Goal: Contribute content: Contribute content

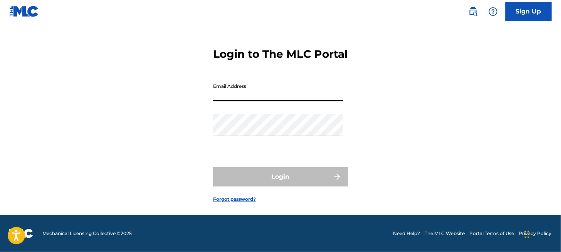
click at [247, 89] on input "Email Address" at bounding box center [278, 90] width 130 height 22
type input "[EMAIL_ADDRESS][DOMAIN_NAME]"
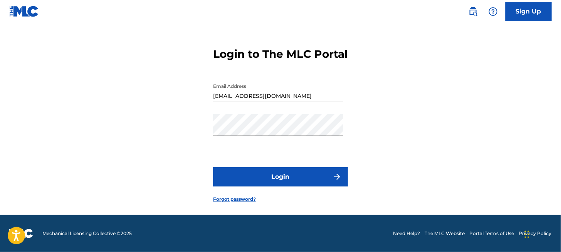
click at [292, 178] on button "Login" at bounding box center [280, 176] width 135 height 19
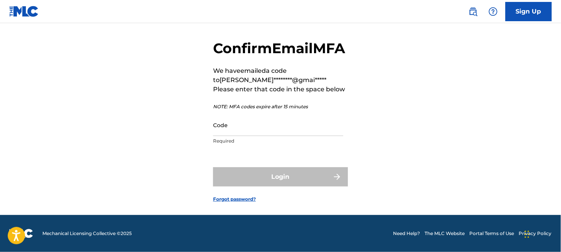
click at [238, 136] on input "Code" at bounding box center [278, 125] width 130 height 22
paste input "953085"
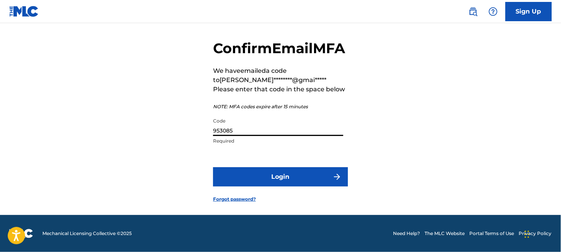
type input "953085"
click at [273, 186] on button "Login" at bounding box center [280, 176] width 135 height 19
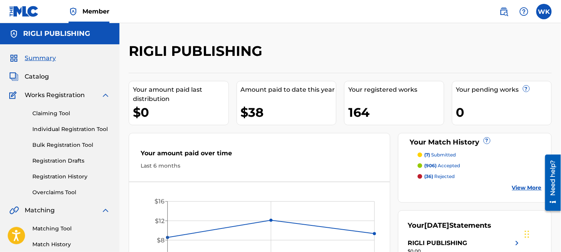
click at [46, 77] on span "Catalog" at bounding box center [37, 76] width 24 height 9
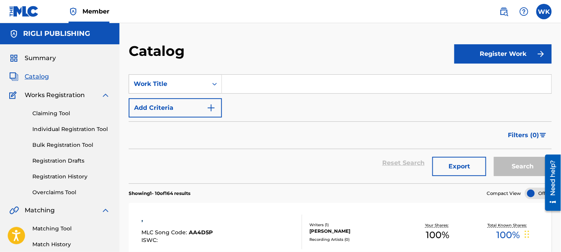
click at [231, 90] on input "Search Form" at bounding box center [386, 84] width 329 height 18
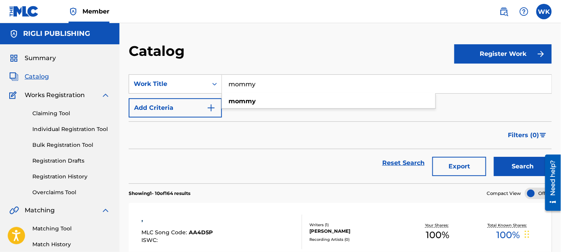
type input "mommy"
click at [494, 157] on button "Search" at bounding box center [523, 166] width 58 height 19
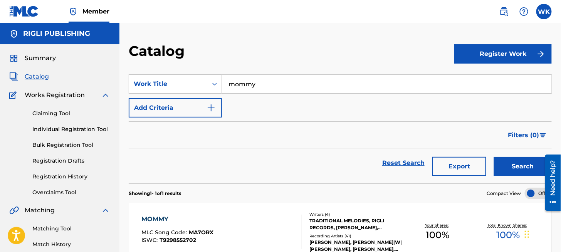
scroll to position [39, 0]
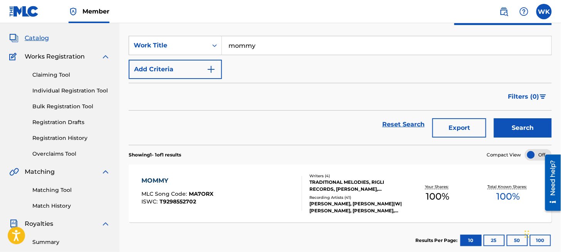
click at [218, 198] on div "MOMMY MLC Song Code : MA7ORX ISWC : T9298552702" at bounding box center [221, 193] width 161 height 35
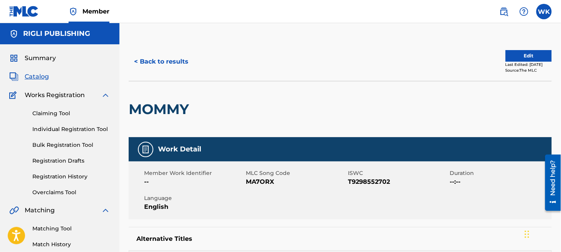
click at [515, 55] on button "Edit" at bounding box center [528, 56] width 46 height 12
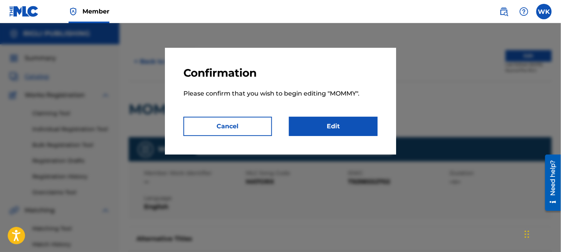
click at [359, 129] on link "Edit" at bounding box center [333, 126] width 89 height 19
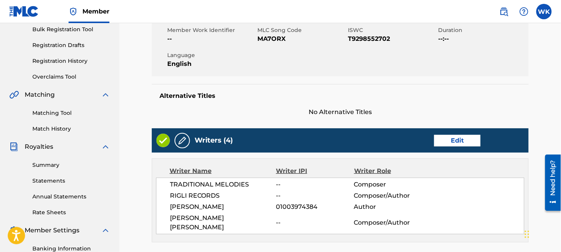
scroll to position [154, 0]
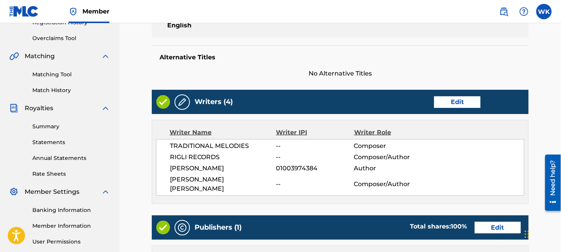
click at [459, 97] on link "Edit" at bounding box center [457, 102] width 46 height 12
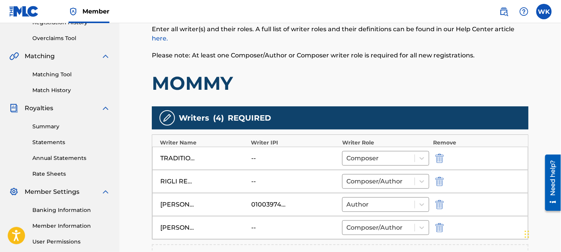
scroll to position [193, 0]
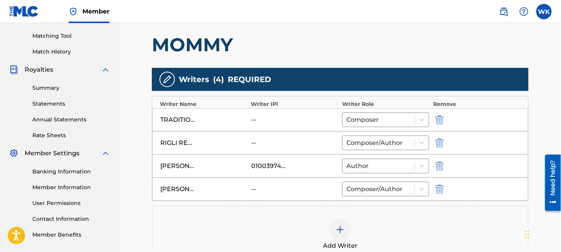
click at [441, 190] on img "submit" at bounding box center [439, 188] width 8 height 9
click at [436, 117] on img "submit" at bounding box center [439, 119] width 8 height 9
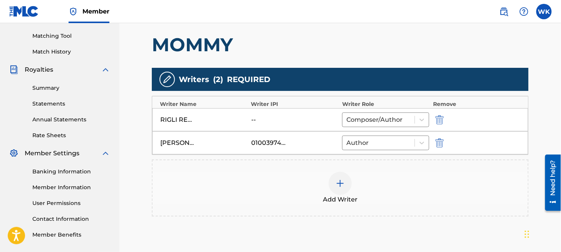
click at [342, 181] on img at bounding box center [339, 183] width 9 height 9
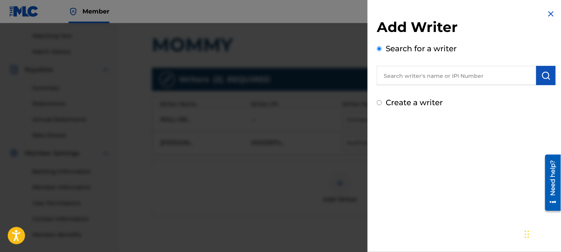
click at [412, 79] on input "text" at bounding box center [456, 75] width 159 height 19
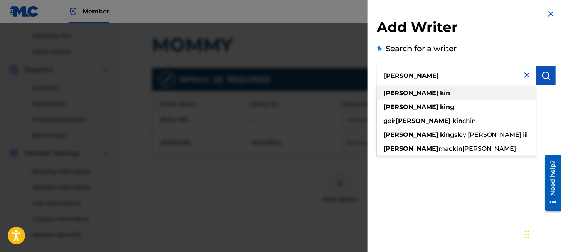
click at [440, 96] on strong "kin" at bounding box center [445, 92] width 10 height 7
type input "[PERSON_NAME]"
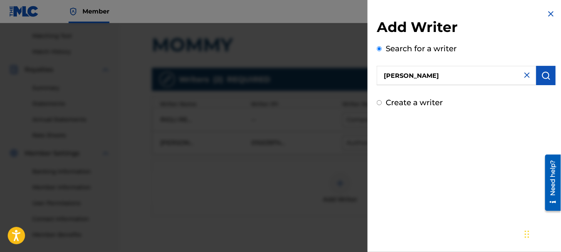
click at [547, 71] on img "submit" at bounding box center [545, 75] width 9 height 9
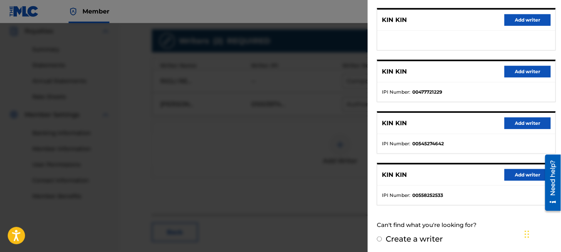
scroll to position [68, 0]
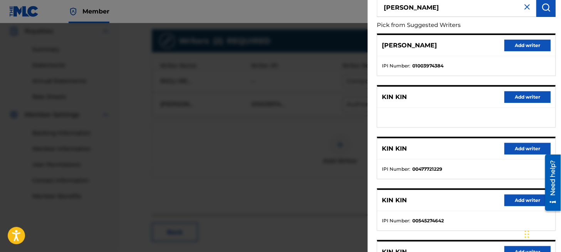
drag, startPoint x: 528, startPoint y: 46, endPoint x: 470, endPoint y: 89, distance: 72.1
click at [470, 89] on div "[PERSON_NAME] Add writer IPI Number : 01003974384 KIN KIN Add writer KIN KIN Ad…" at bounding box center [466, 158] width 179 height 249
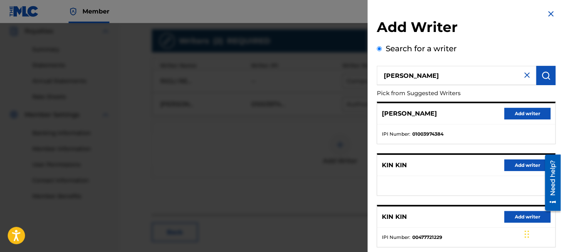
click at [515, 115] on button "Add writer" at bounding box center [527, 114] width 46 height 12
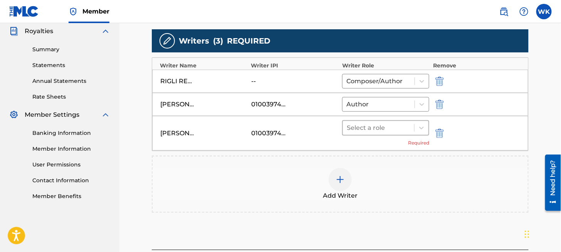
click at [392, 129] on div at bounding box center [379, 127] width 64 height 11
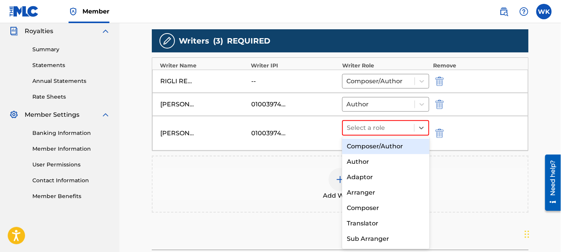
click at [389, 146] on div "Composer/Author" at bounding box center [385, 146] width 87 height 15
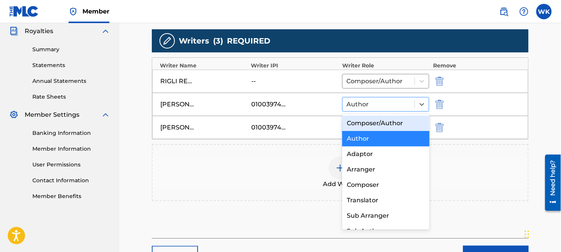
click at [387, 106] on div at bounding box center [378, 104] width 64 height 11
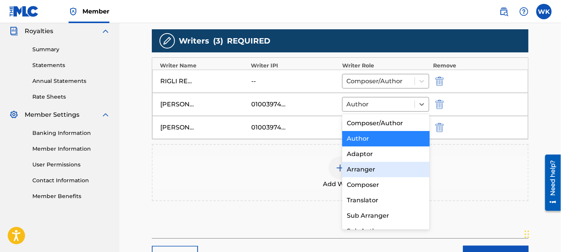
click at [375, 168] on div "Arranger" at bounding box center [385, 169] width 87 height 15
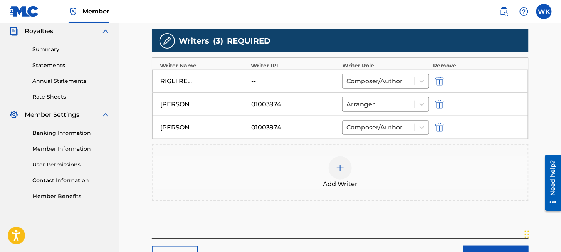
click at [341, 167] on img at bounding box center [339, 167] width 9 height 9
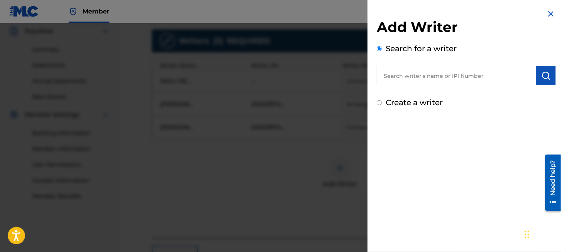
click at [397, 79] on input "text" at bounding box center [456, 75] width 159 height 19
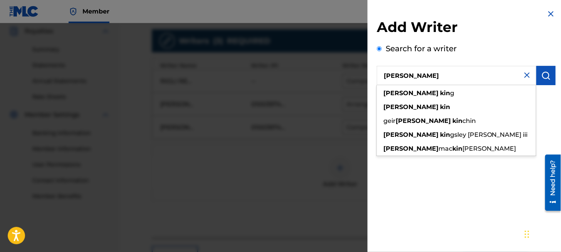
type input "[PERSON_NAME]"
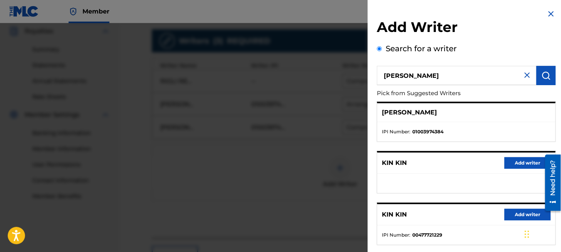
click at [414, 116] on p "[PERSON_NAME]" at bounding box center [409, 112] width 55 height 9
click at [545, 75] on img "submit" at bounding box center [545, 75] width 9 height 9
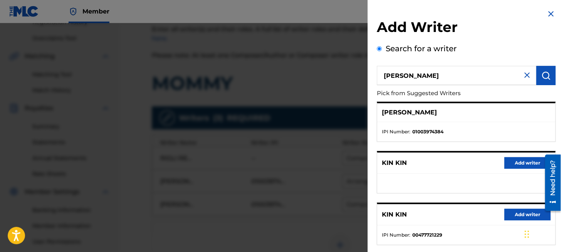
click at [552, 15] on img at bounding box center [550, 13] width 9 height 9
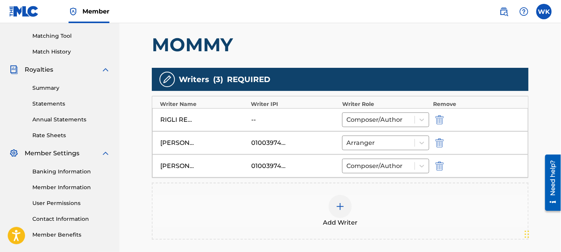
scroll to position [270, 0]
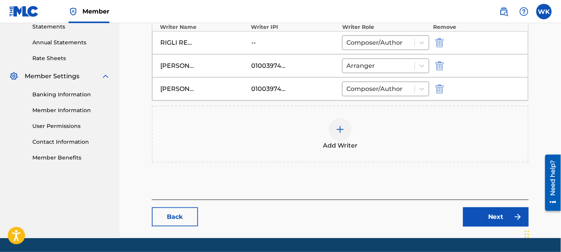
click at [476, 209] on link "Next" at bounding box center [495, 216] width 65 height 19
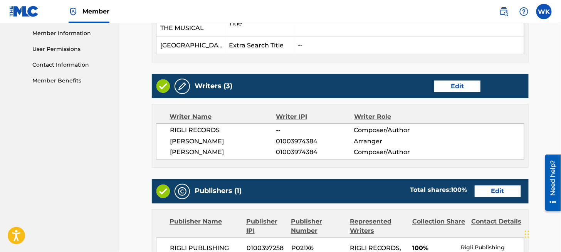
scroll to position [385, 0]
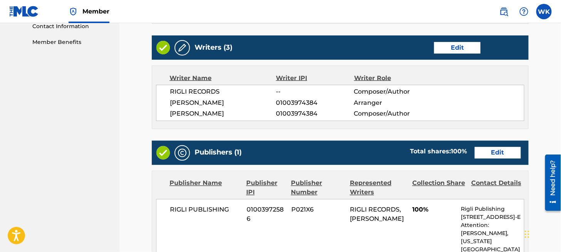
click at [449, 42] on link "Edit" at bounding box center [457, 48] width 46 height 12
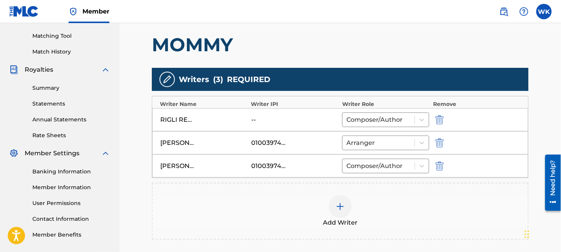
scroll to position [231, 0]
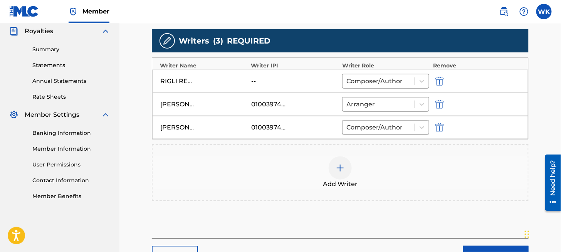
click at [342, 166] on img at bounding box center [339, 167] width 9 height 9
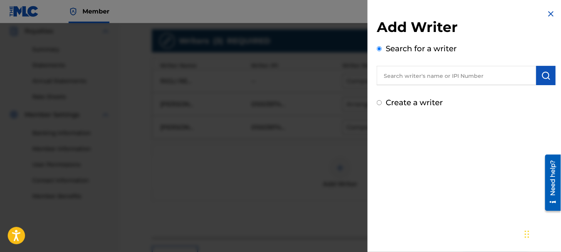
click at [424, 76] on input "text" at bounding box center [456, 75] width 159 height 19
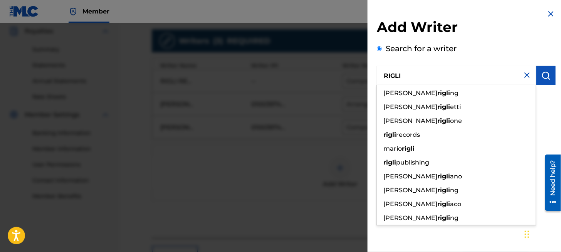
type input "RIGLI"
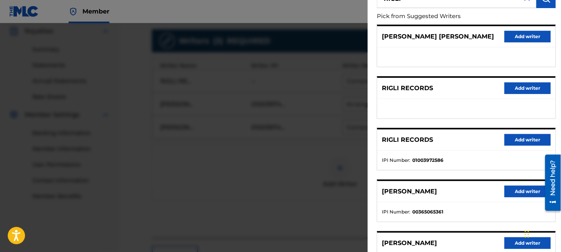
scroll to position [0, 0]
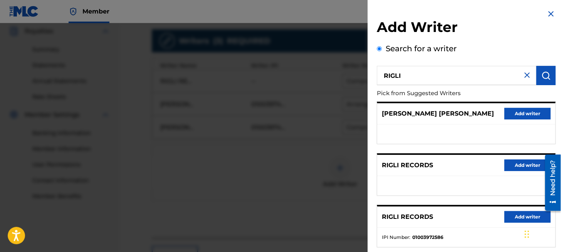
click at [517, 116] on button "Add writer" at bounding box center [527, 114] width 46 height 12
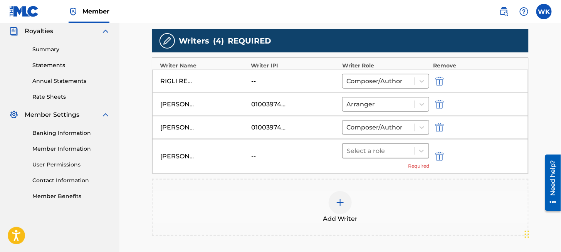
click at [397, 146] on div at bounding box center [379, 151] width 64 height 11
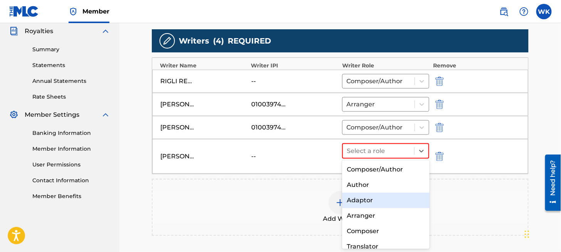
click at [364, 200] on div "Adaptor" at bounding box center [385, 200] width 87 height 15
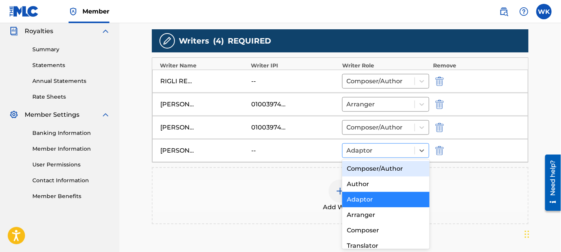
click at [377, 150] on div at bounding box center [378, 150] width 64 height 11
click at [378, 171] on div "Composer/Author" at bounding box center [385, 168] width 87 height 15
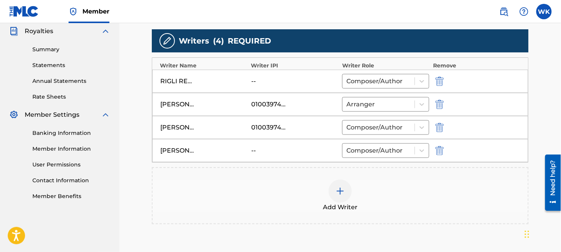
click at [342, 191] on img at bounding box center [339, 190] width 9 height 9
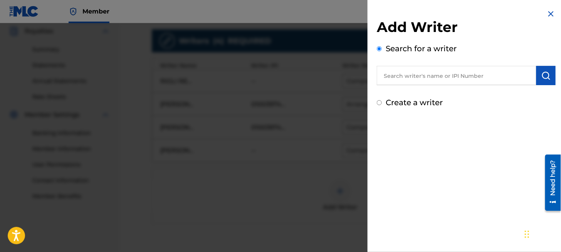
click at [406, 77] on input "text" at bounding box center [456, 75] width 159 height 19
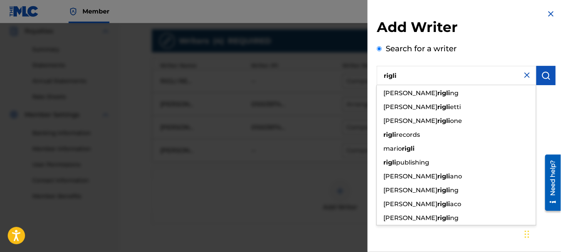
type input "rigli"
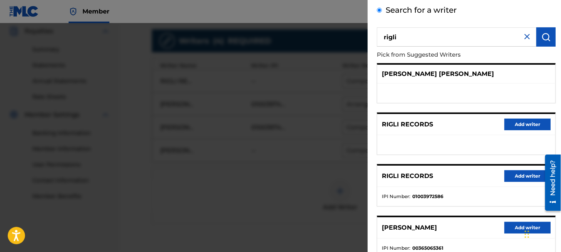
scroll to position [77, 0]
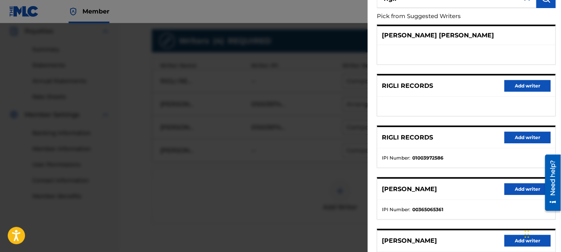
click at [516, 137] on button "Add writer" at bounding box center [527, 138] width 46 height 12
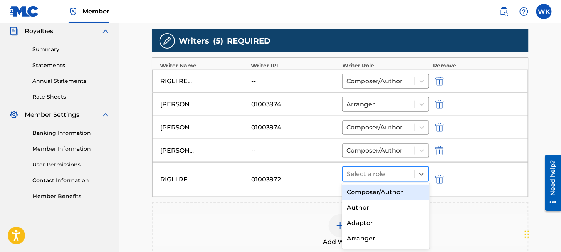
click at [386, 177] on div at bounding box center [379, 174] width 64 height 11
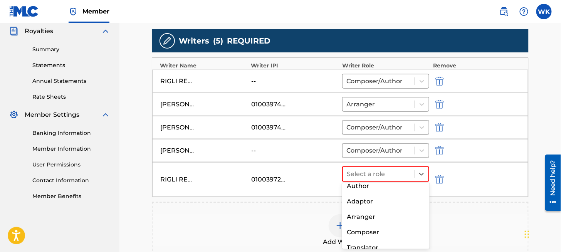
scroll to position [0, 0]
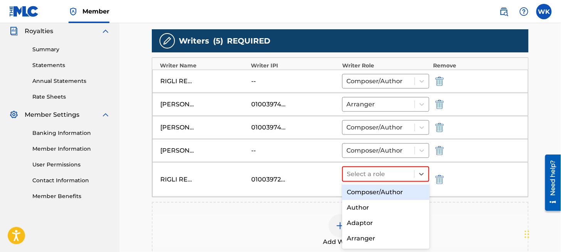
click at [390, 194] on div "Composer/Author" at bounding box center [385, 191] width 87 height 15
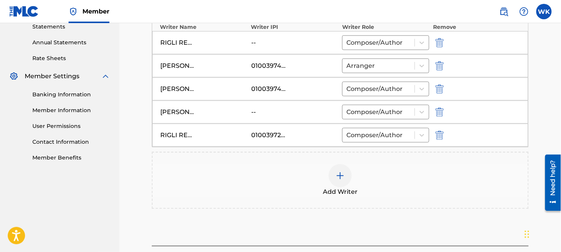
scroll to position [308, 0]
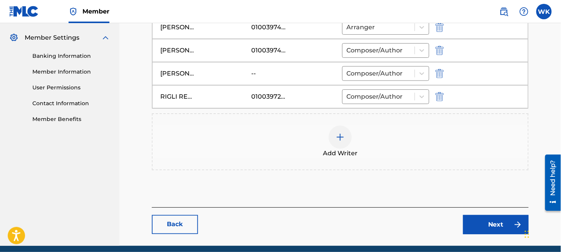
click at [485, 221] on link "Next" at bounding box center [495, 224] width 65 height 19
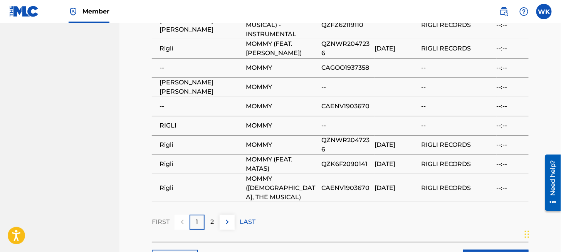
scroll to position [826, 0]
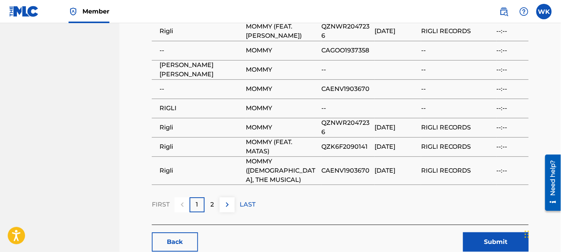
click at [485, 232] on button "Submit" at bounding box center [495, 241] width 65 height 19
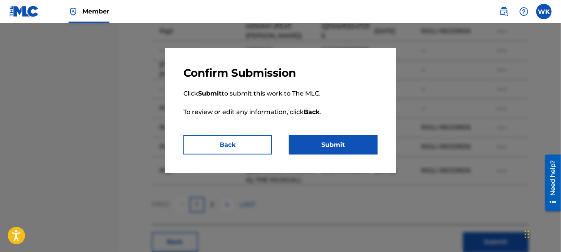
click at [345, 146] on button "Submit" at bounding box center [333, 144] width 89 height 19
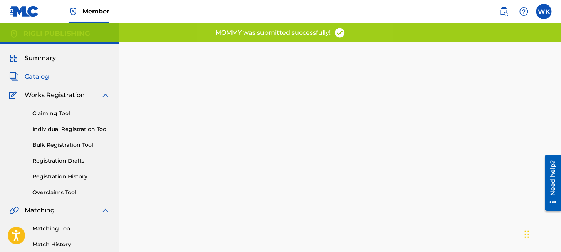
click at [30, 77] on span "Catalog" at bounding box center [37, 76] width 24 height 9
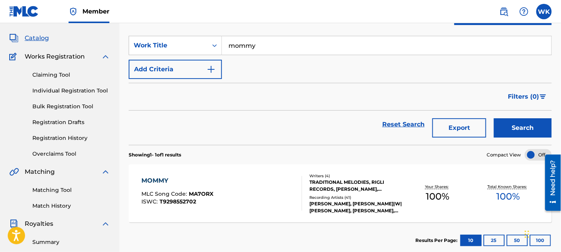
scroll to position [77, 0]
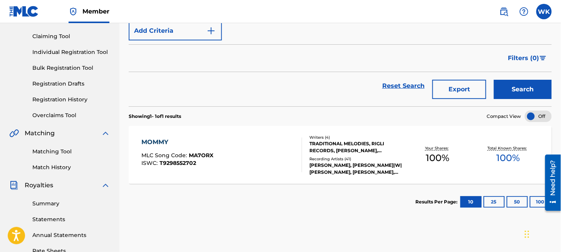
click at [333, 153] on div "Writers ( 4 ) TRADITIONAL MELODIES, RIGLI RECORDS, [PERSON_NAME], [PERSON_NAME]…" at bounding box center [352, 154] width 101 height 41
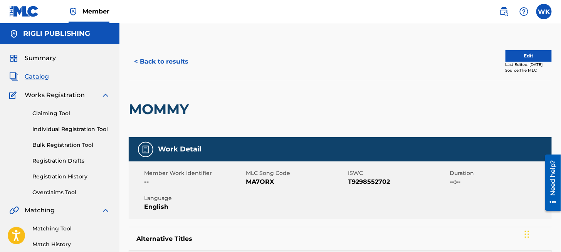
click at [522, 54] on button "Edit" at bounding box center [528, 56] width 46 height 12
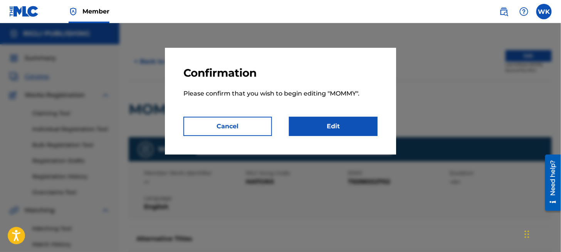
click at [344, 127] on link "Edit" at bounding box center [333, 126] width 89 height 19
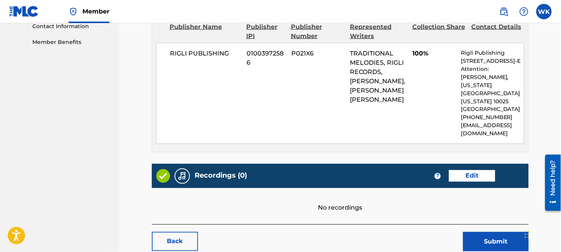
scroll to position [414, 0]
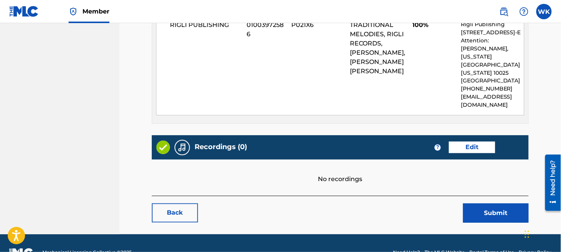
click at [471, 142] on link "Edit" at bounding box center [472, 148] width 46 height 12
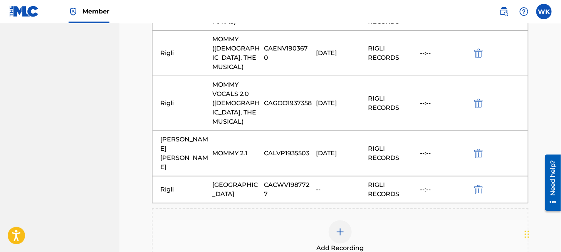
scroll to position [621, 0]
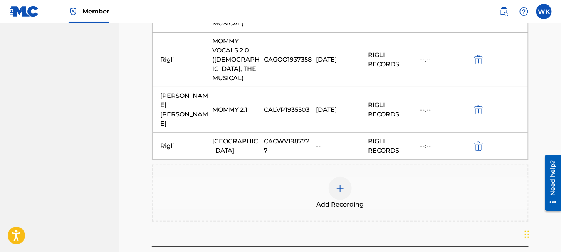
click at [340, 184] on img at bounding box center [339, 188] width 9 height 9
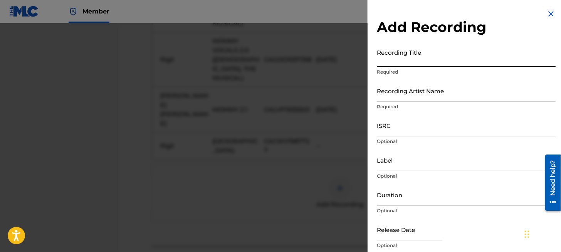
click at [401, 55] on input "Recording Title" at bounding box center [466, 56] width 179 height 22
type input "Mommy"
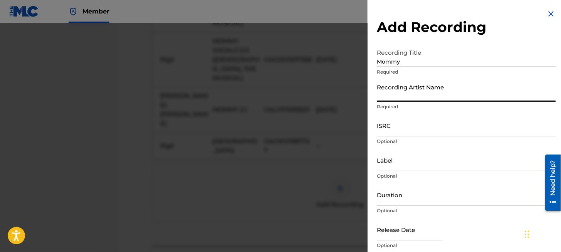
click at [397, 93] on input "Recording Artist Name" at bounding box center [466, 91] width 179 height 22
type input "RIGLI"
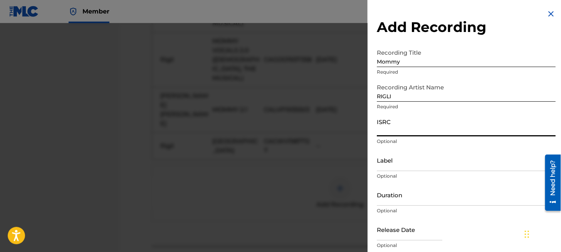
click at [381, 134] on input "ISRC" at bounding box center [466, 125] width 179 height 22
paste input "CBEYJ2530609"
type input "CBEYJ2530609"
click at [387, 167] on input "Label" at bounding box center [466, 160] width 179 height 22
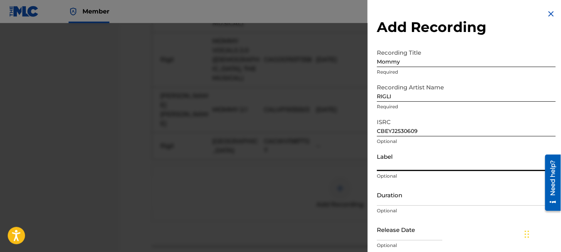
type input "Rigli Records"
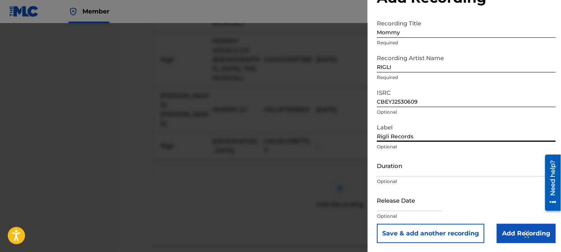
click at [386, 205] on input "text" at bounding box center [409, 200] width 65 height 22
select select "7"
select select "2025"
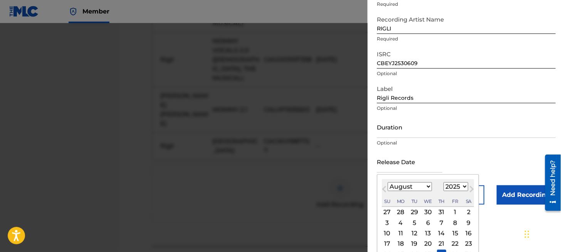
scroll to position [101, 0]
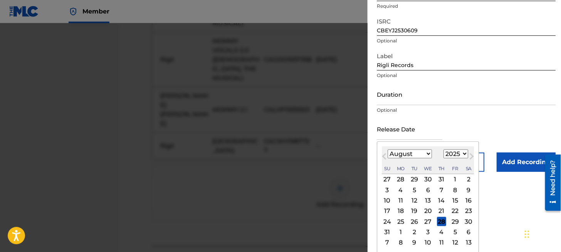
click at [412, 220] on div "26" at bounding box center [413, 221] width 9 height 9
type input "[DATE]"
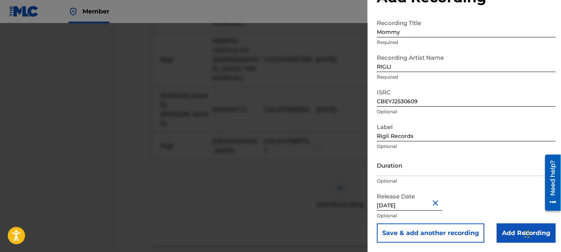
scroll to position [29, 0]
click at [504, 234] on input "Add Recording" at bounding box center [525, 233] width 59 height 19
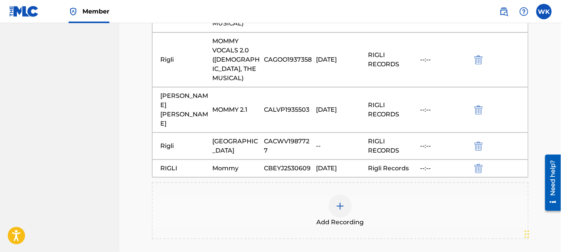
click at [335, 194] on div at bounding box center [340, 205] width 23 height 23
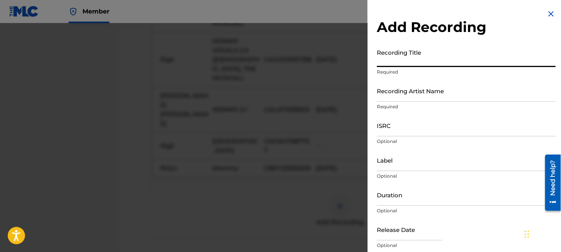
click at [401, 63] on input "Recording Title" at bounding box center [466, 56] width 179 height 22
type input "Mommy"
click at [404, 96] on input "Recording Artist Name" at bounding box center [466, 91] width 179 height 22
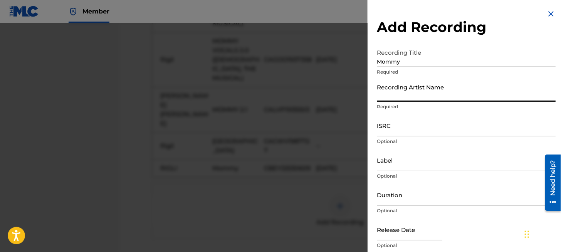
type input "RIGLI"
click at [396, 131] on input "ISRC" at bounding box center [466, 125] width 179 height 22
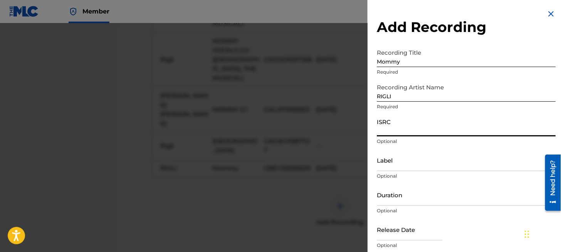
click at [381, 127] on input "ISRC" at bounding box center [466, 125] width 179 height 22
paste input "AEA3A2027099"
type input "AEA3A2027099"
click at [393, 168] on input "Label" at bounding box center [466, 160] width 179 height 22
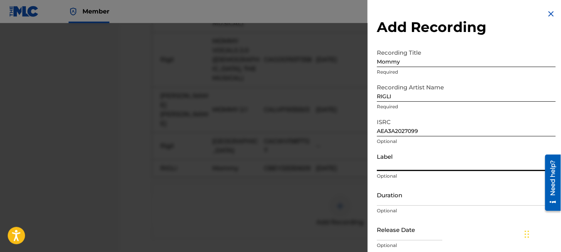
type input "Rigli Records"
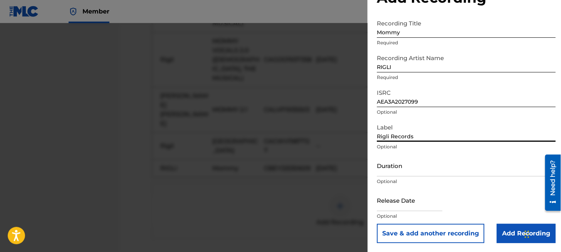
click at [408, 168] on input "Duration" at bounding box center [466, 165] width 179 height 22
click at [395, 206] on input "text" at bounding box center [409, 200] width 65 height 22
select select "7"
select select "2025"
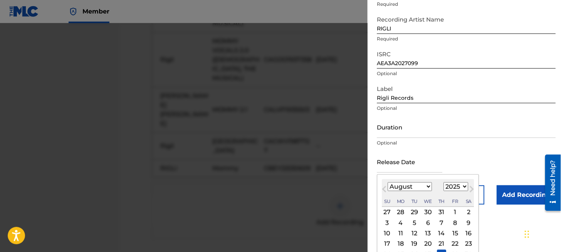
scroll to position [101, 0]
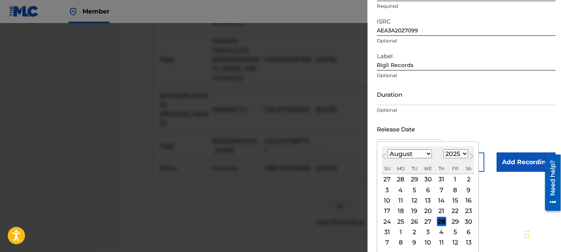
click at [402, 221] on div "25" at bounding box center [400, 221] width 9 height 9
type input "[DATE]"
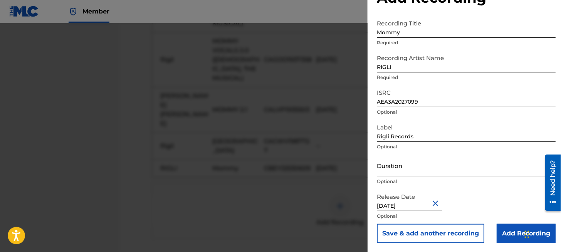
scroll to position [639, 0]
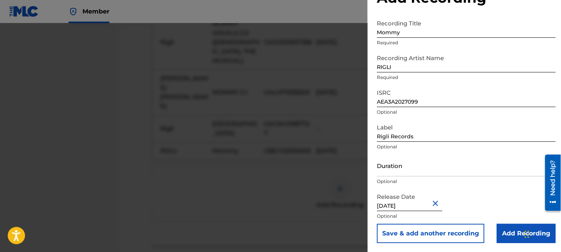
click at [503, 227] on input "Add Recording" at bounding box center [525, 233] width 59 height 19
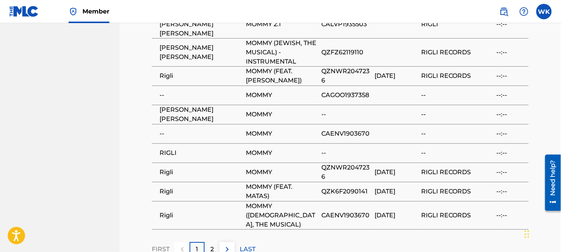
scroll to position [815, 0]
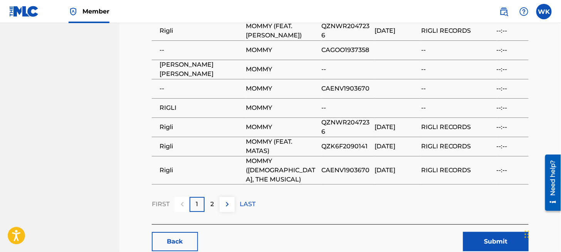
click at [496, 232] on button "Submit" at bounding box center [495, 241] width 65 height 19
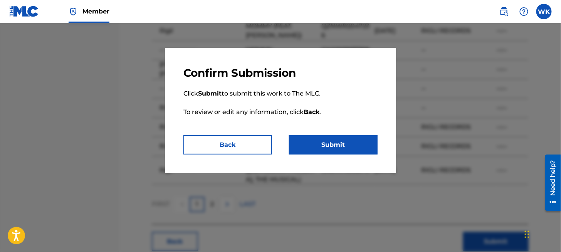
click at [352, 146] on button "Submit" at bounding box center [333, 144] width 89 height 19
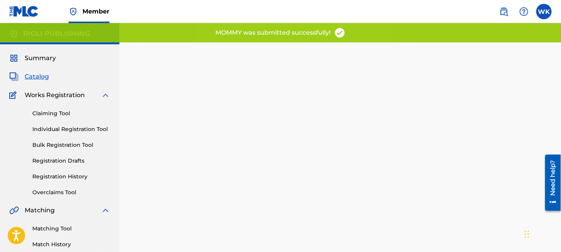
scroll to position [77, 0]
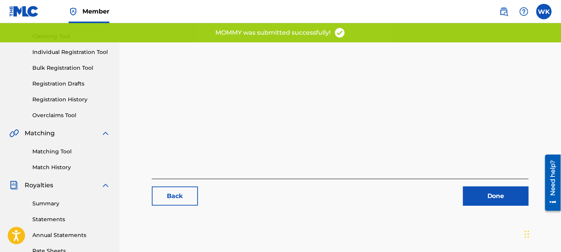
click at [482, 191] on link "Done" at bounding box center [495, 195] width 65 height 19
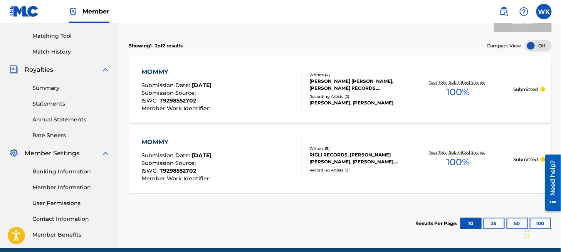
scroll to position [225, 0]
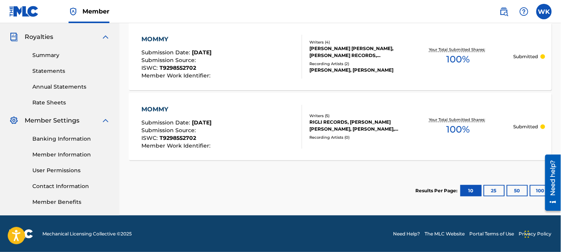
click at [534, 188] on button "100" at bounding box center [540, 191] width 21 height 12
